Goal: Navigation & Orientation: Find specific page/section

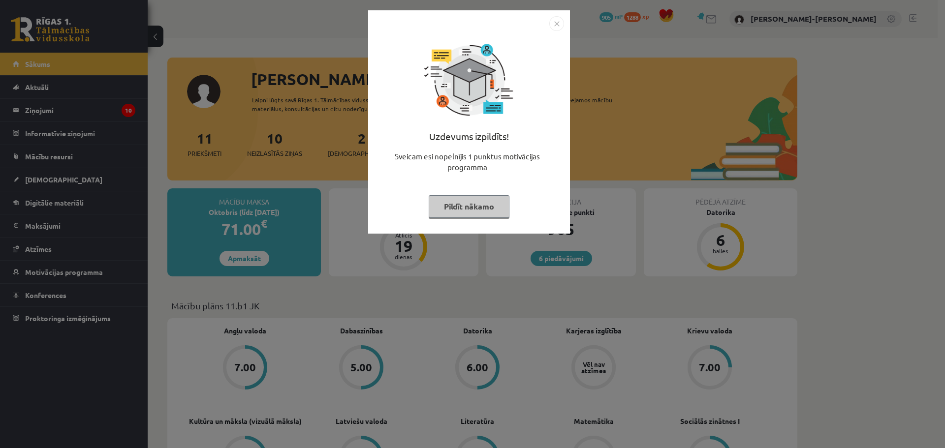
click at [475, 210] on button "Pildīt nākamo" at bounding box center [468, 206] width 81 height 23
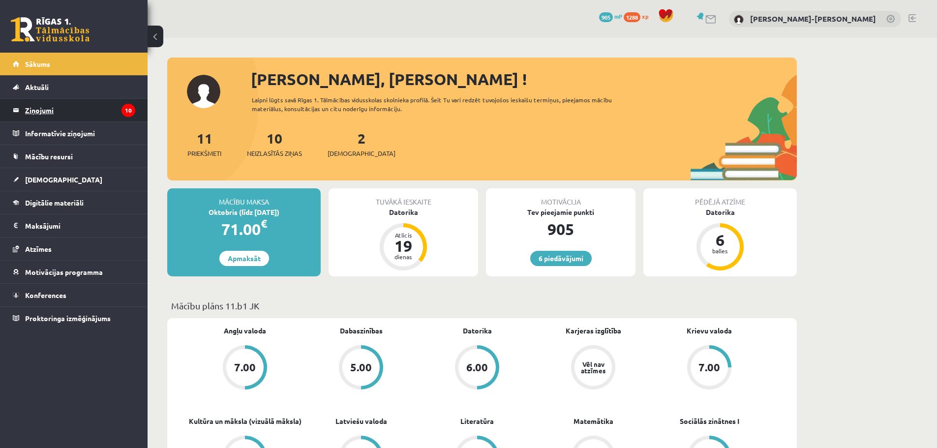
click at [75, 114] on legend "Ziņojumi 10" at bounding box center [80, 110] width 110 height 23
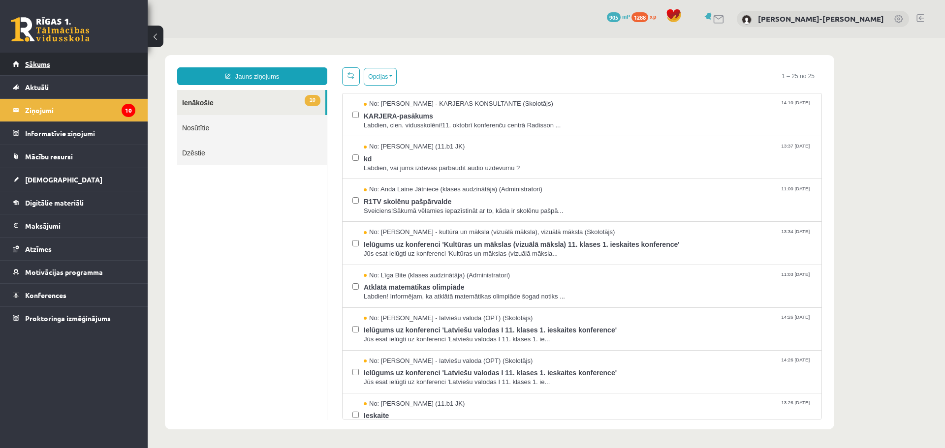
click at [26, 55] on link "Sākums" at bounding box center [74, 64] width 122 height 23
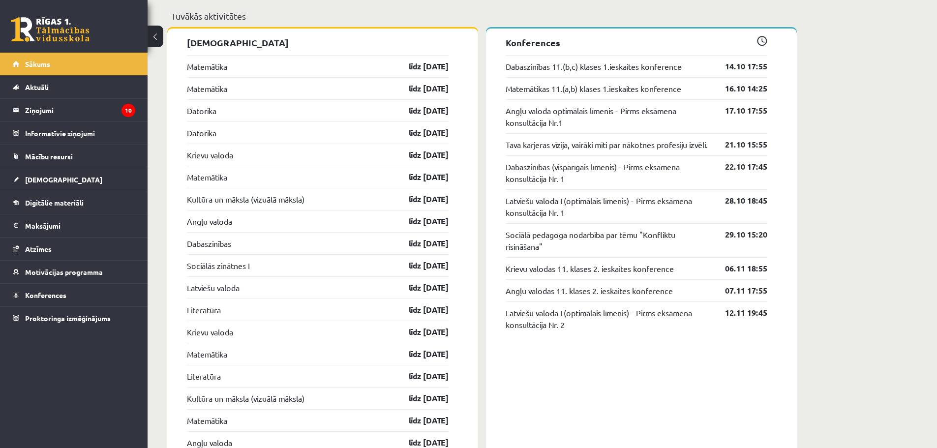
scroll to position [886, 0]
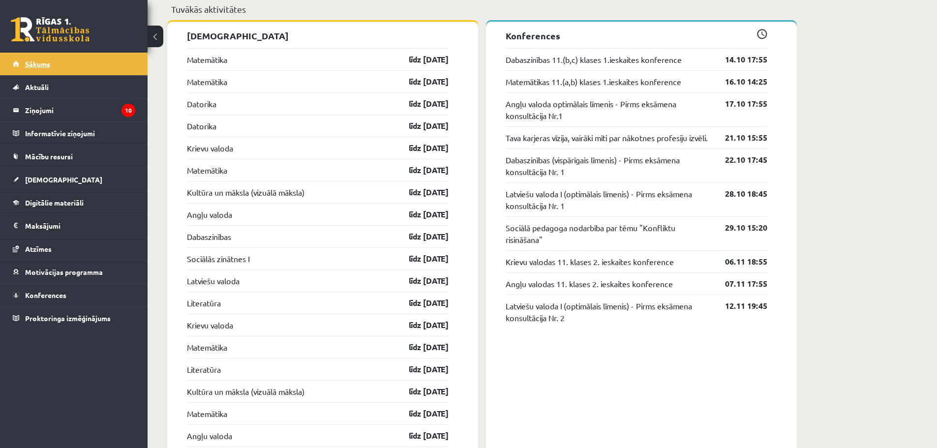
click at [36, 67] on span "Sākums" at bounding box center [37, 64] width 25 height 9
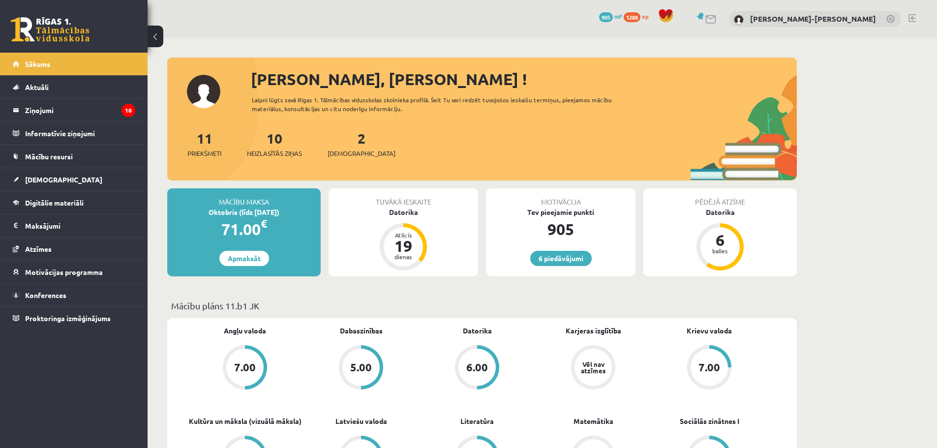
click at [909, 15] on link at bounding box center [912, 18] width 7 height 8
